Goal: Information Seeking & Learning: Understand process/instructions

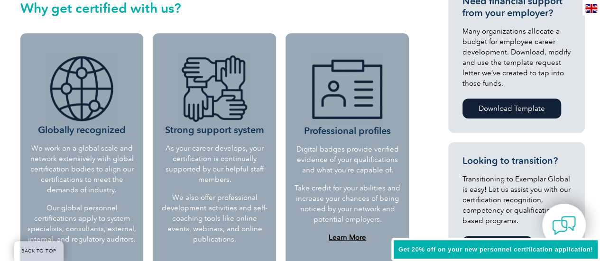
scroll to position [380, 0]
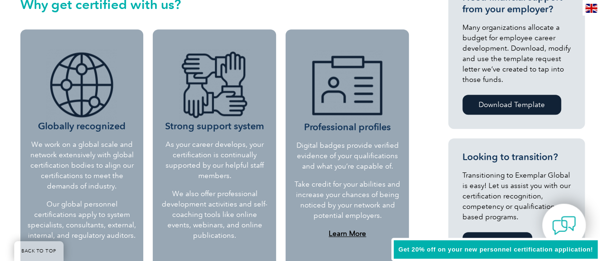
click at [362, 127] on h3 "Professional profiles" at bounding box center [347, 91] width 107 height 83
click at [260, 126] on h3 "Strong support system" at bounding box center [214, 90] width 109 height 83
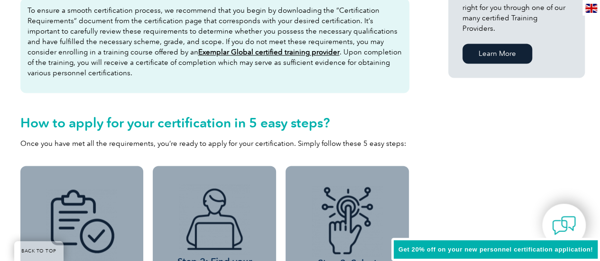
scroll to position [712, 0]
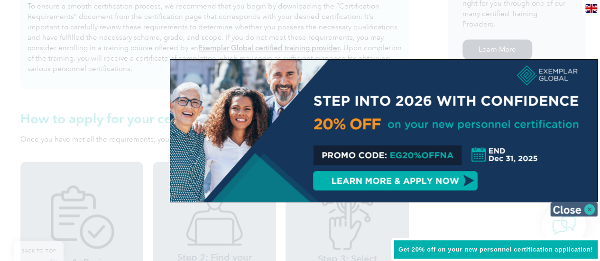
click at [571, 207] on img at bounding box center [573, 210] width 47 height 14
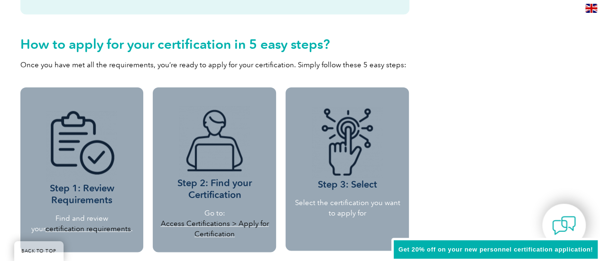
scroll to position [902, 0]
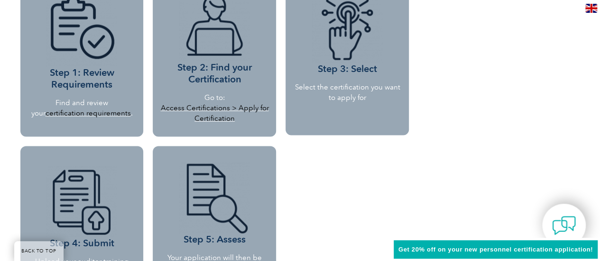
click at [97, 72] on h3 "Step 1: Review Requirements" at bounding box center [82, 43] width 102 height 95
click at [94, 82] on h3 "Step 1: Review Requirements" at bounding box center [82, 43] width 102 height 95
click at [247, 107] on link "Access Certifications > Apply for Certification" at bounding box center [214, 113] width 108 height 19
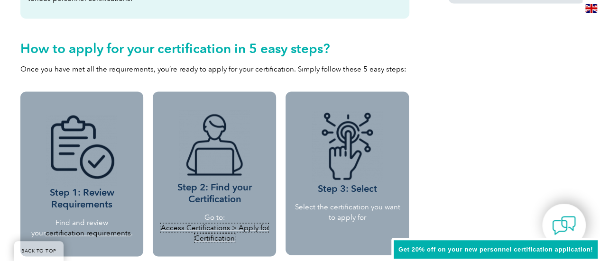
scroll to position [712, 0]
